Goal: Ask a question

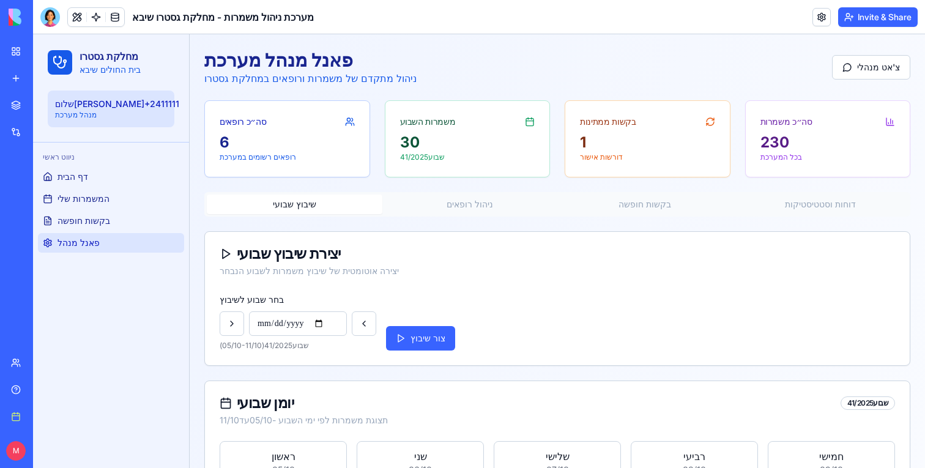
click at [47, 23] on body "BETA My workspace New app Marketplace Integrations Recent Sheba [MEDICAL_DATA] …" at bounding box center [462, 234] width 925 height 468
click at [51, 15] on div at bounding box center [50, 17] width 20 height 20
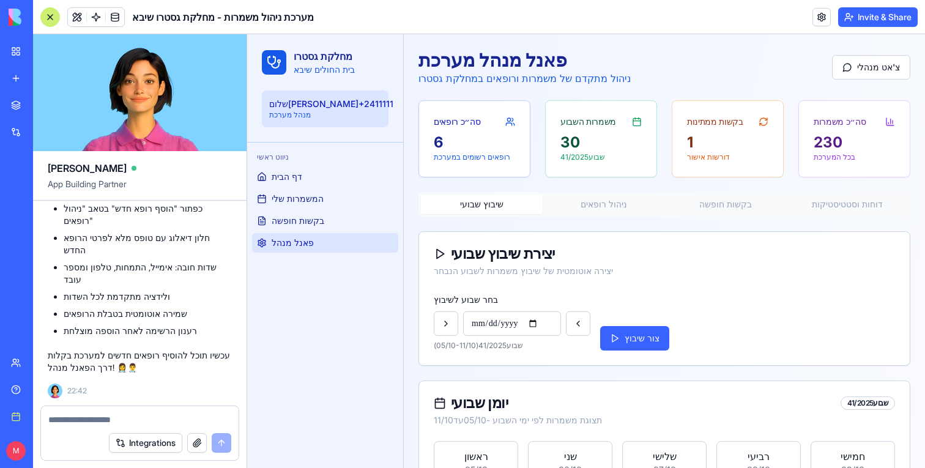
click at [91, 415] on textarea at bounding box center [139, 420] width 183 height 12
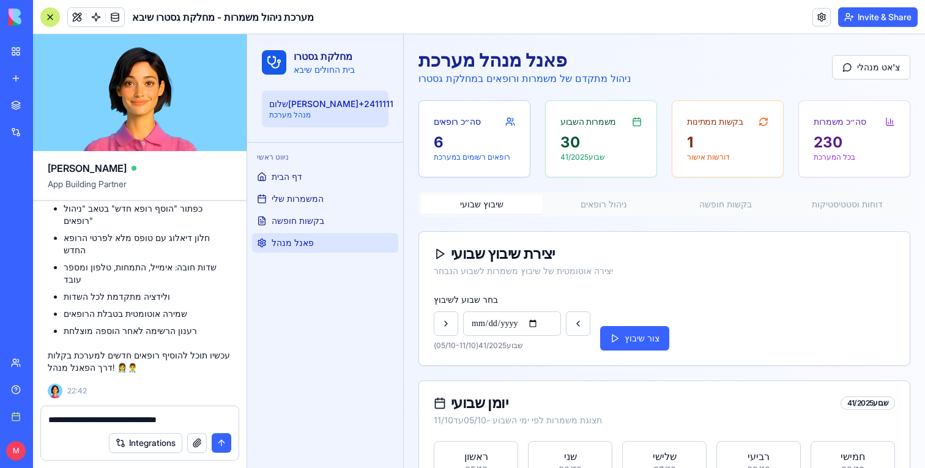
type textarea "**********"
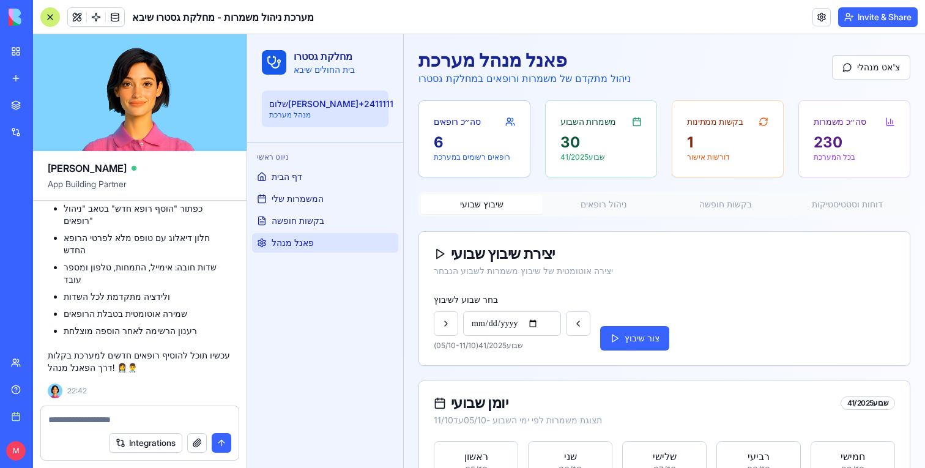
scroll to position [2594, 0]
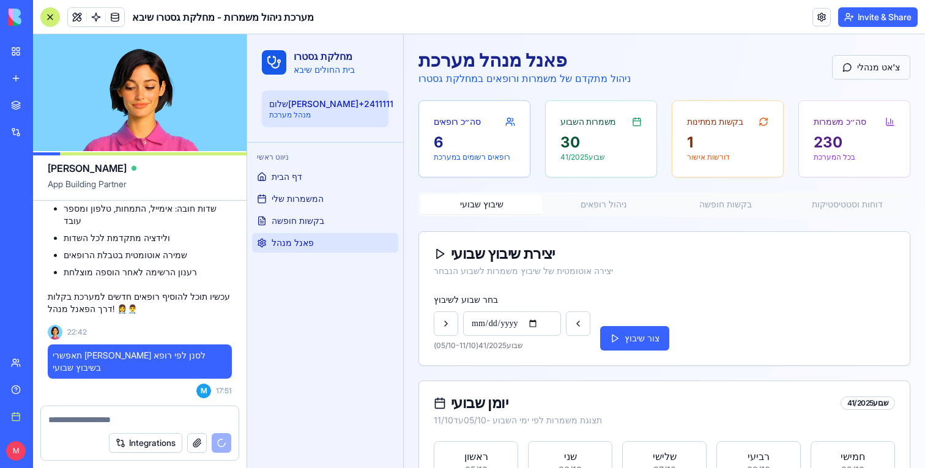
click at [878, 72] on button "צ'אט מנהלי" at bounding box center [871, 67] width 78 height 24
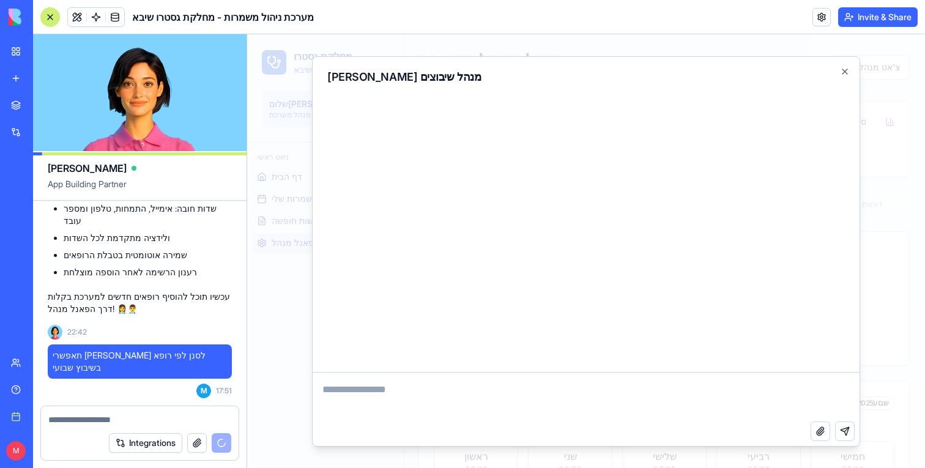
click at [354, 386] on textarea at bounding box center [586, 397] width 547 height 49
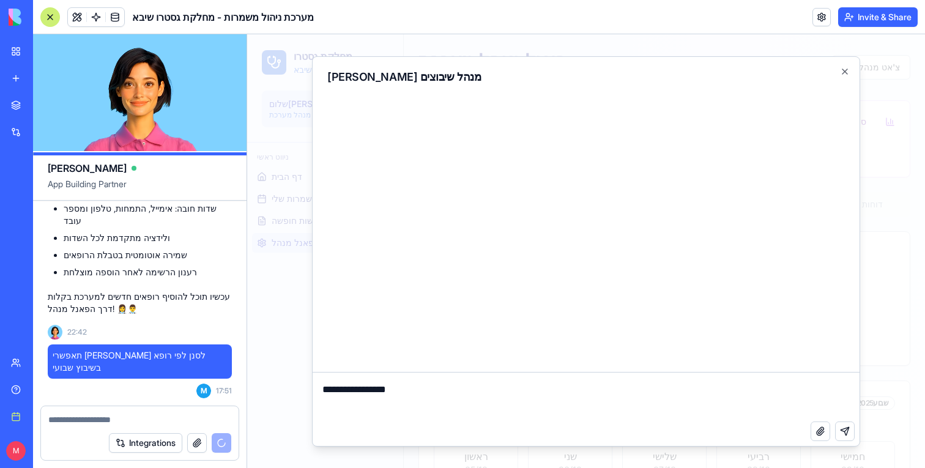
type textarea "**********"
click at [889, 297] on div at bounding box center [586, 251] width 678 height 434
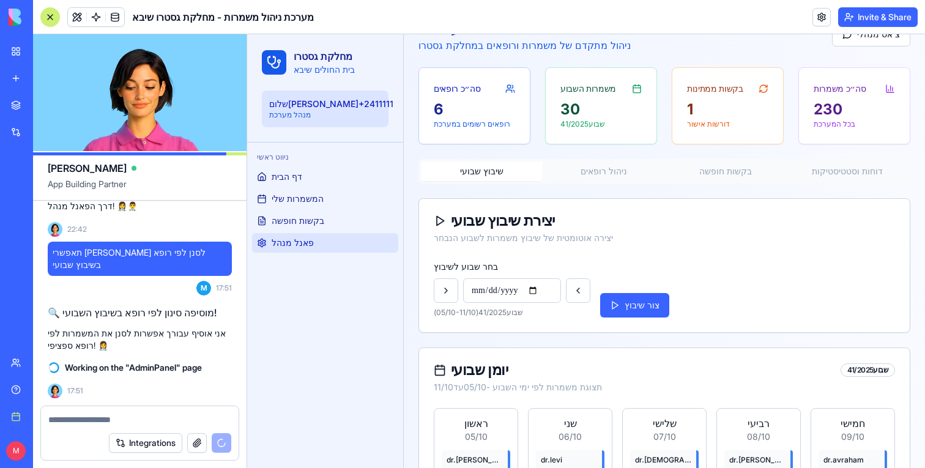
scroll to position [0, 0]
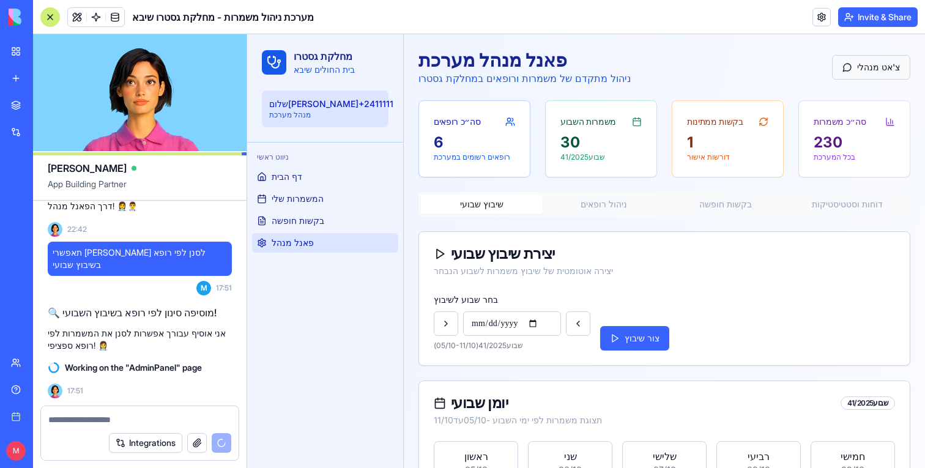
click at [853, 69] on button "צ'אט מנהלי" at bounding box center [871, 67] width 78 height 24
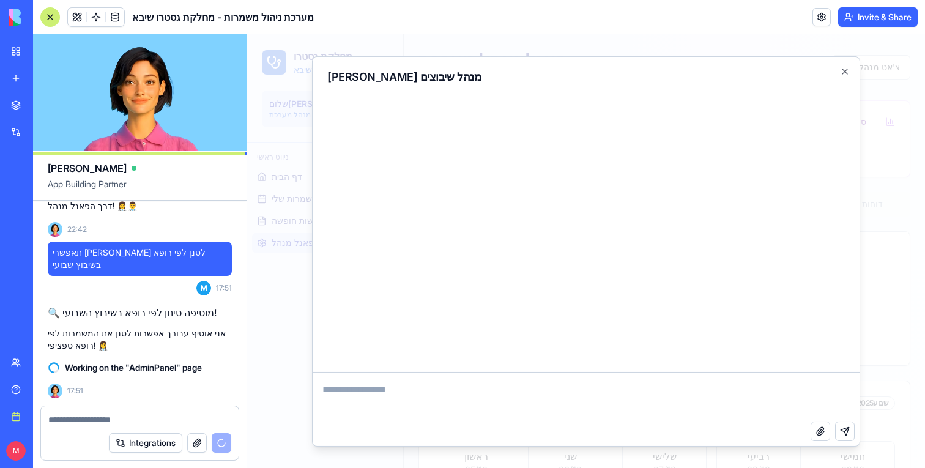
click at [296, 211] on div at bounding box center [586, 251] width 678 height 434
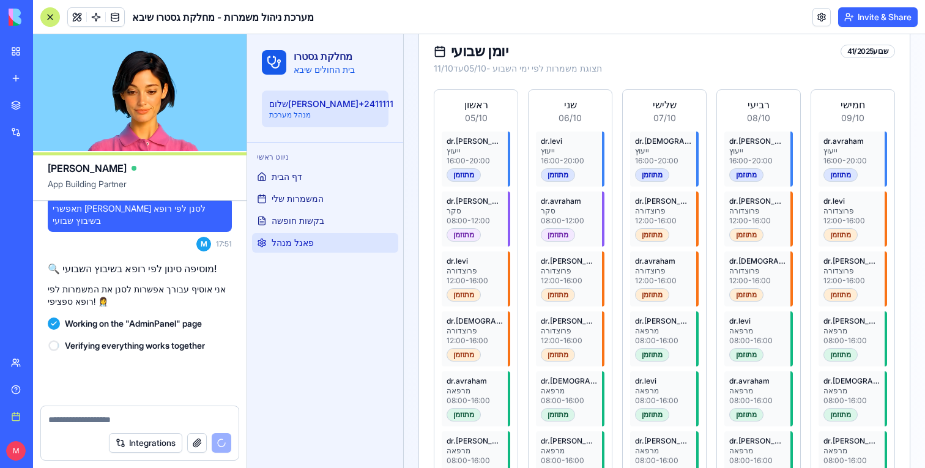
scroll to position [2741, 0]
